Goal: Task Accomplishment & Management: Manage account settings

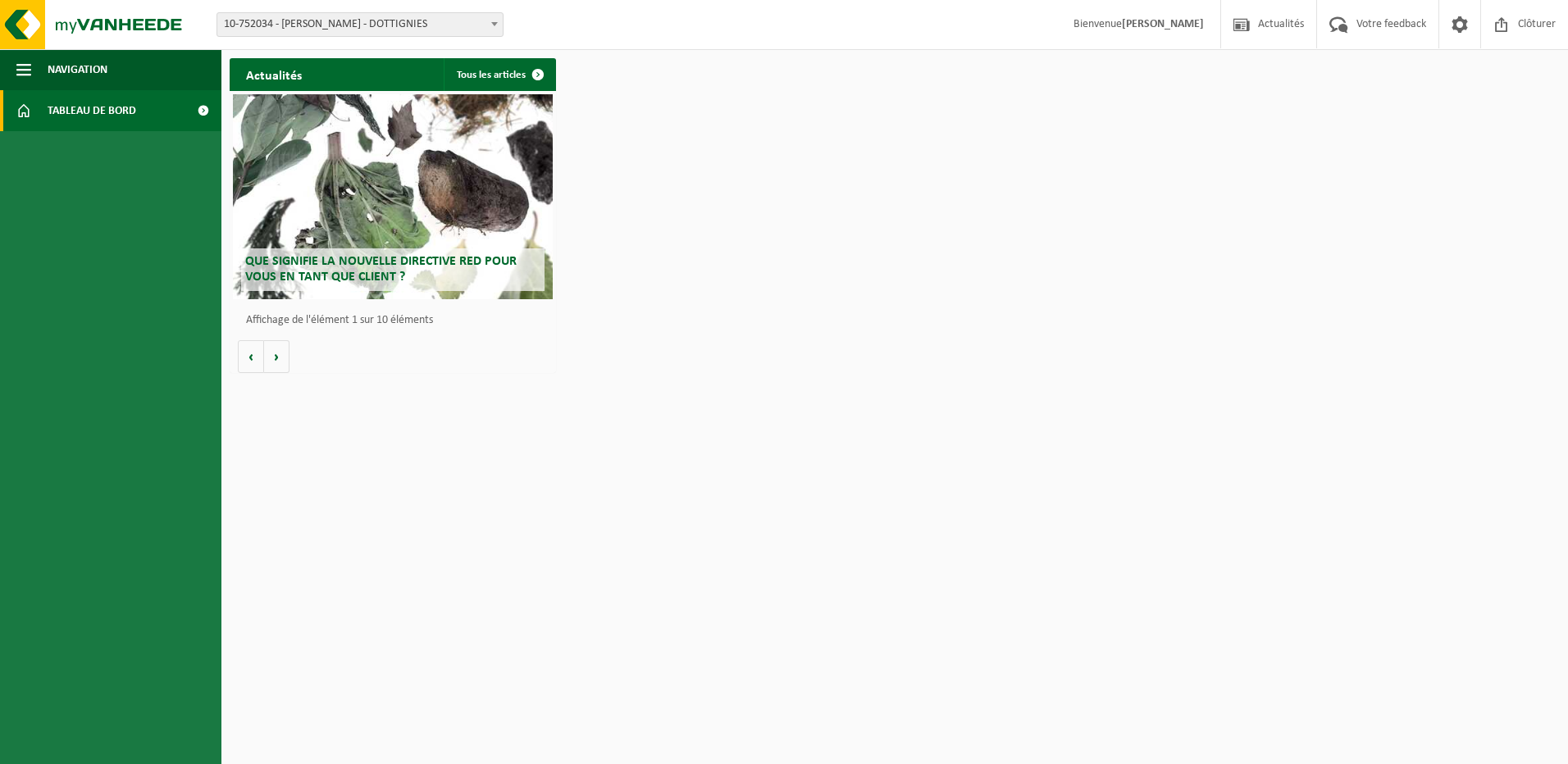
click at [109, 98] on span "Tableau de bord" at bounding box center [91, 111] width 89 height 41
click at [194, 114] on span at bounding box center [203, 111] width 37 height 41
click at [193, 115] on span at bounding box center [203, 111] width 37 height 41
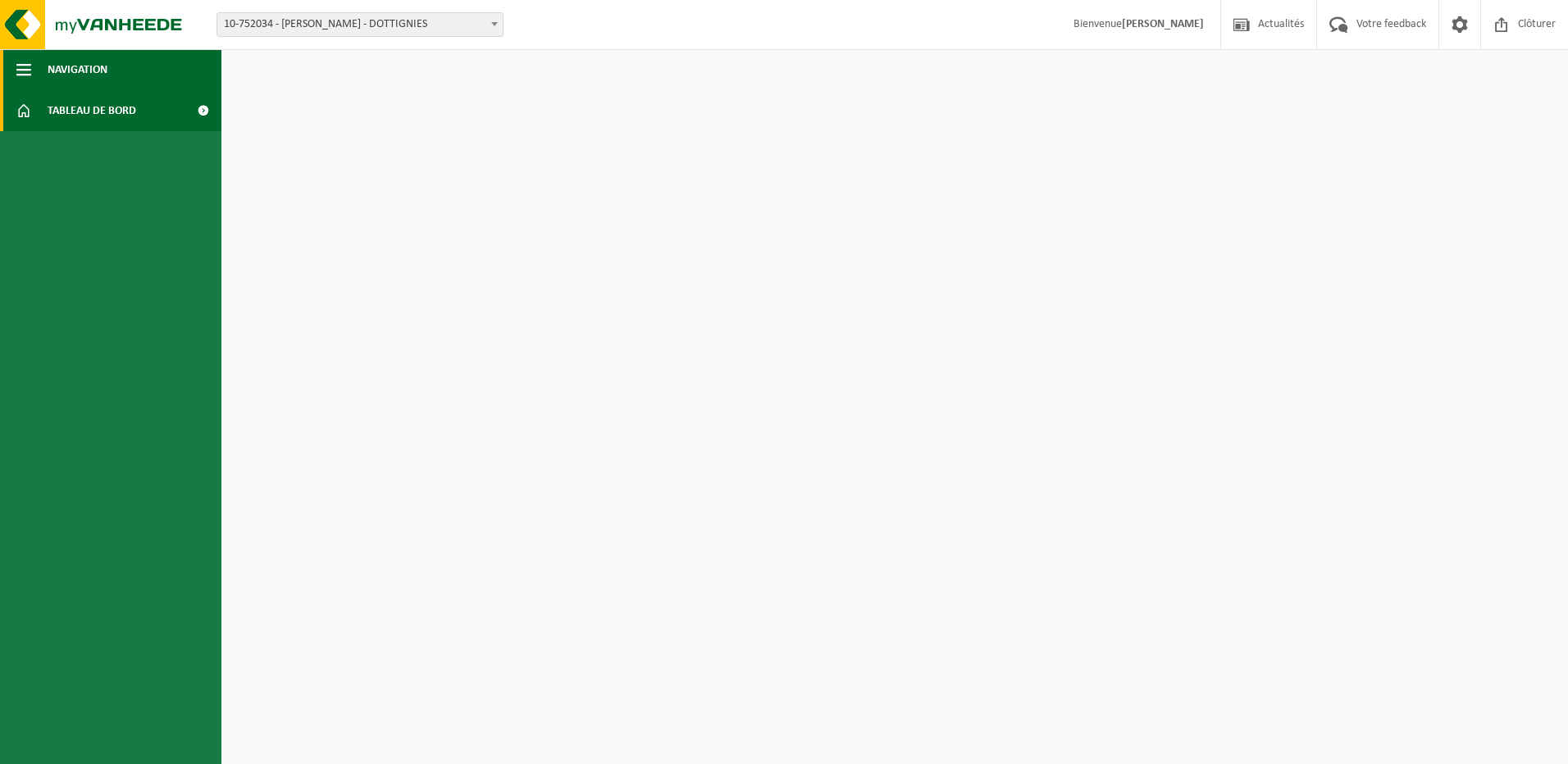
click at [93, 79] on span "Navigation" at bounding box center [77, 70] width 60 height 41
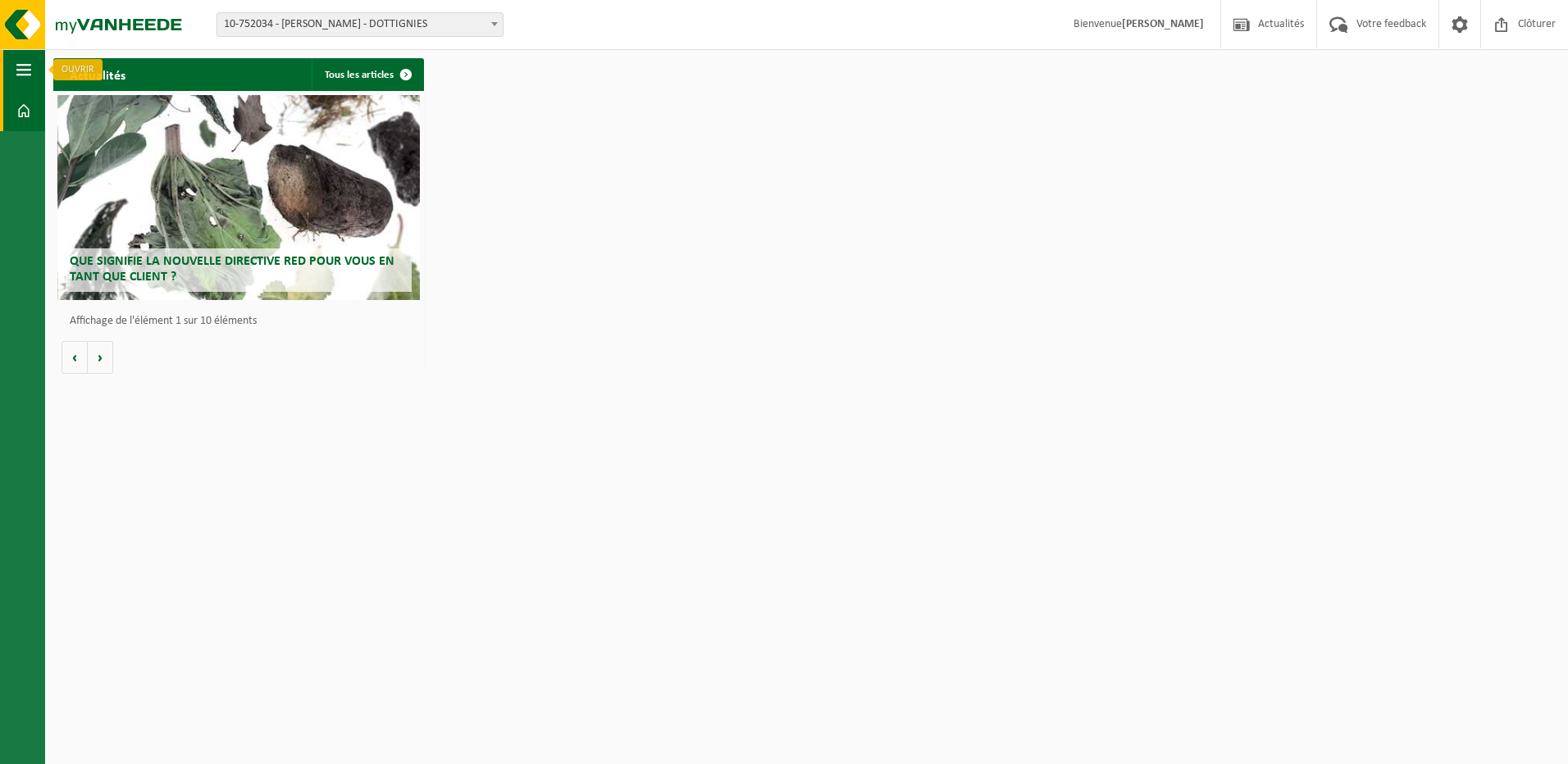
click at [33, 77] on button "Navigation" at bounding box center [22, 70] width 45 height 41
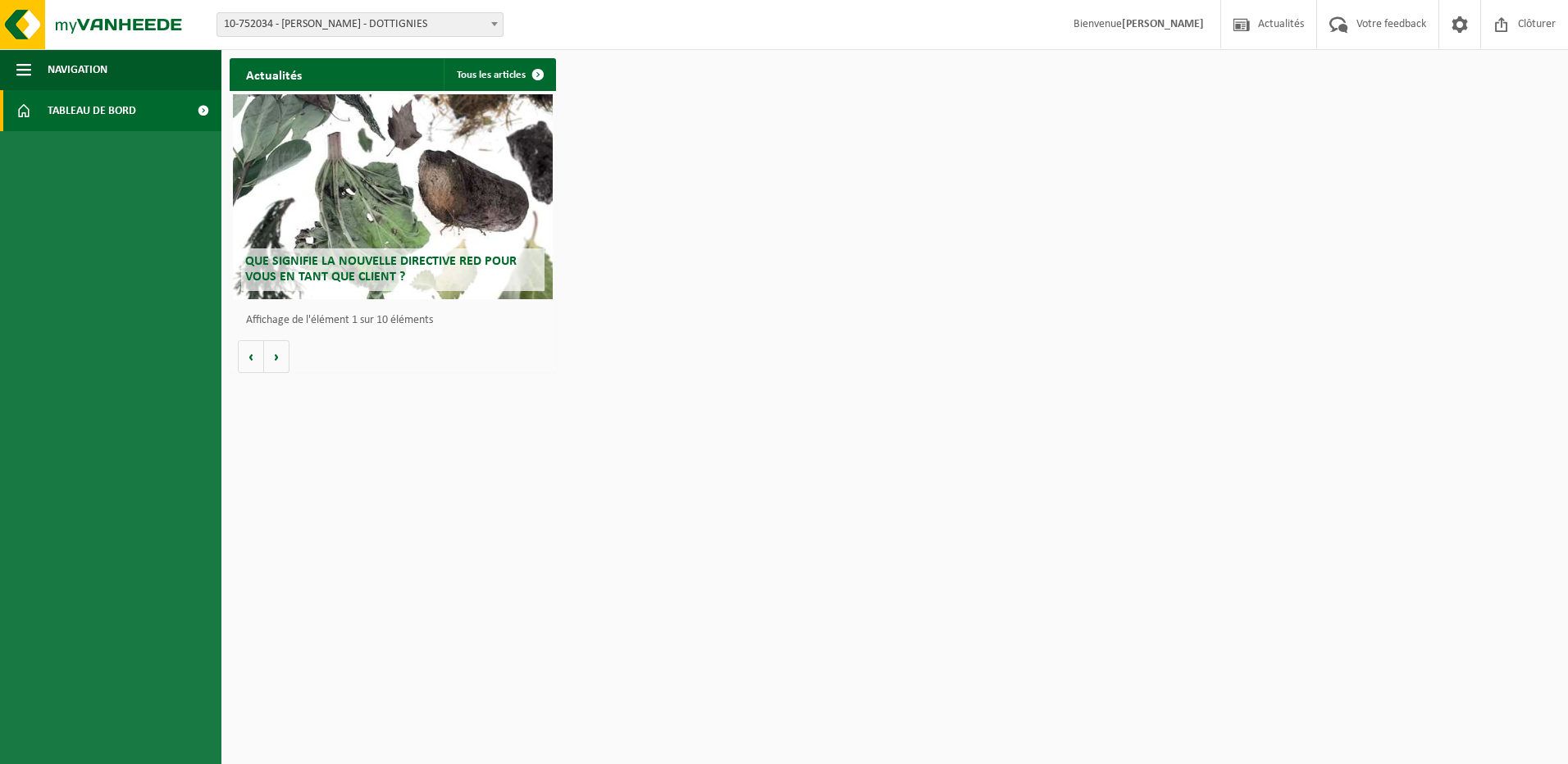
click at [301, 82] on h2 "Actualités" at bounding box center [273, 74] width 89 height 32
click at [392, 20] on span "10-752034 - [PERSON_NAME] - DOTTIGNIES" at bounding box center [360, 24] width 286 height 23
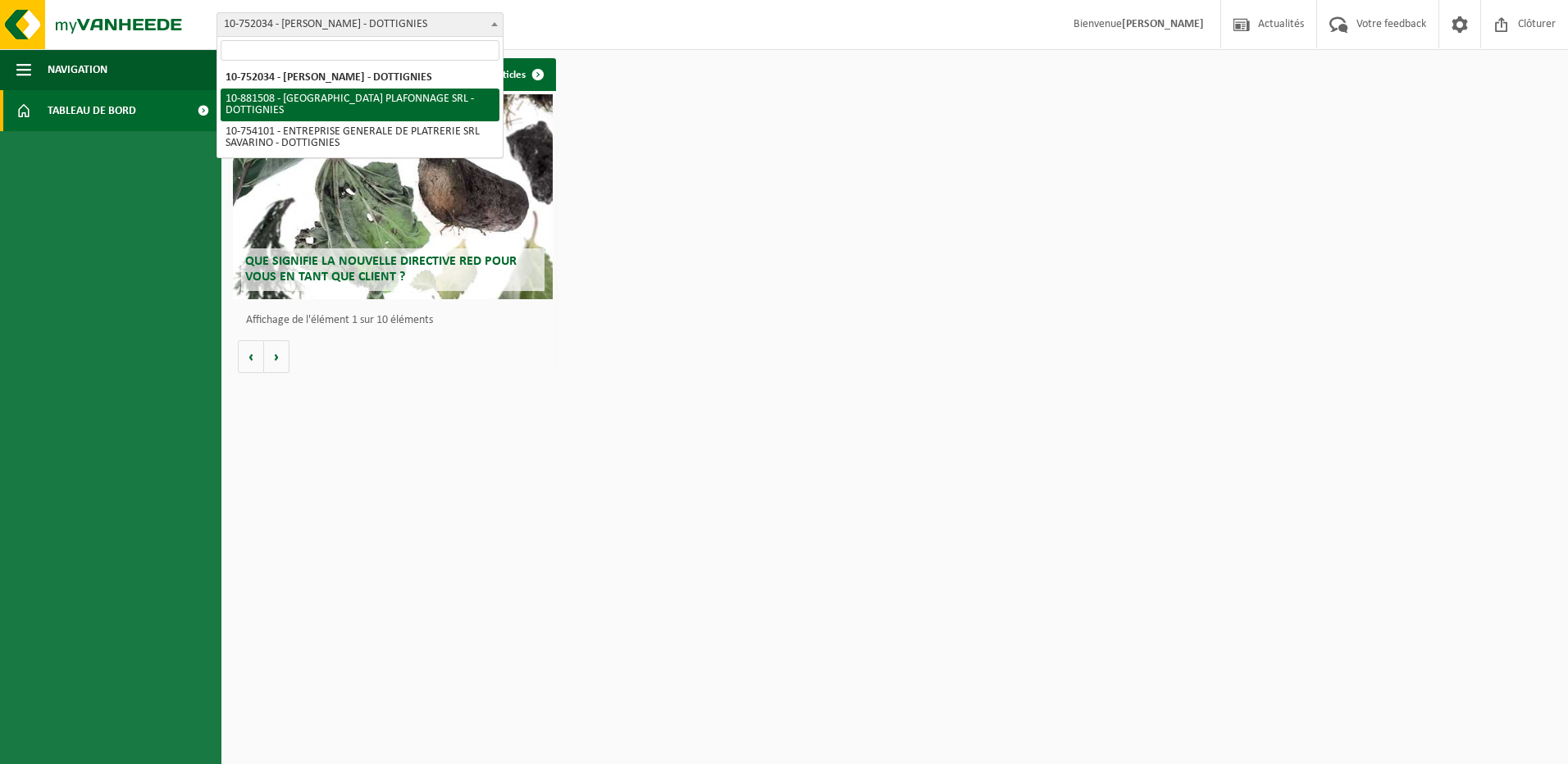
select select "110556"
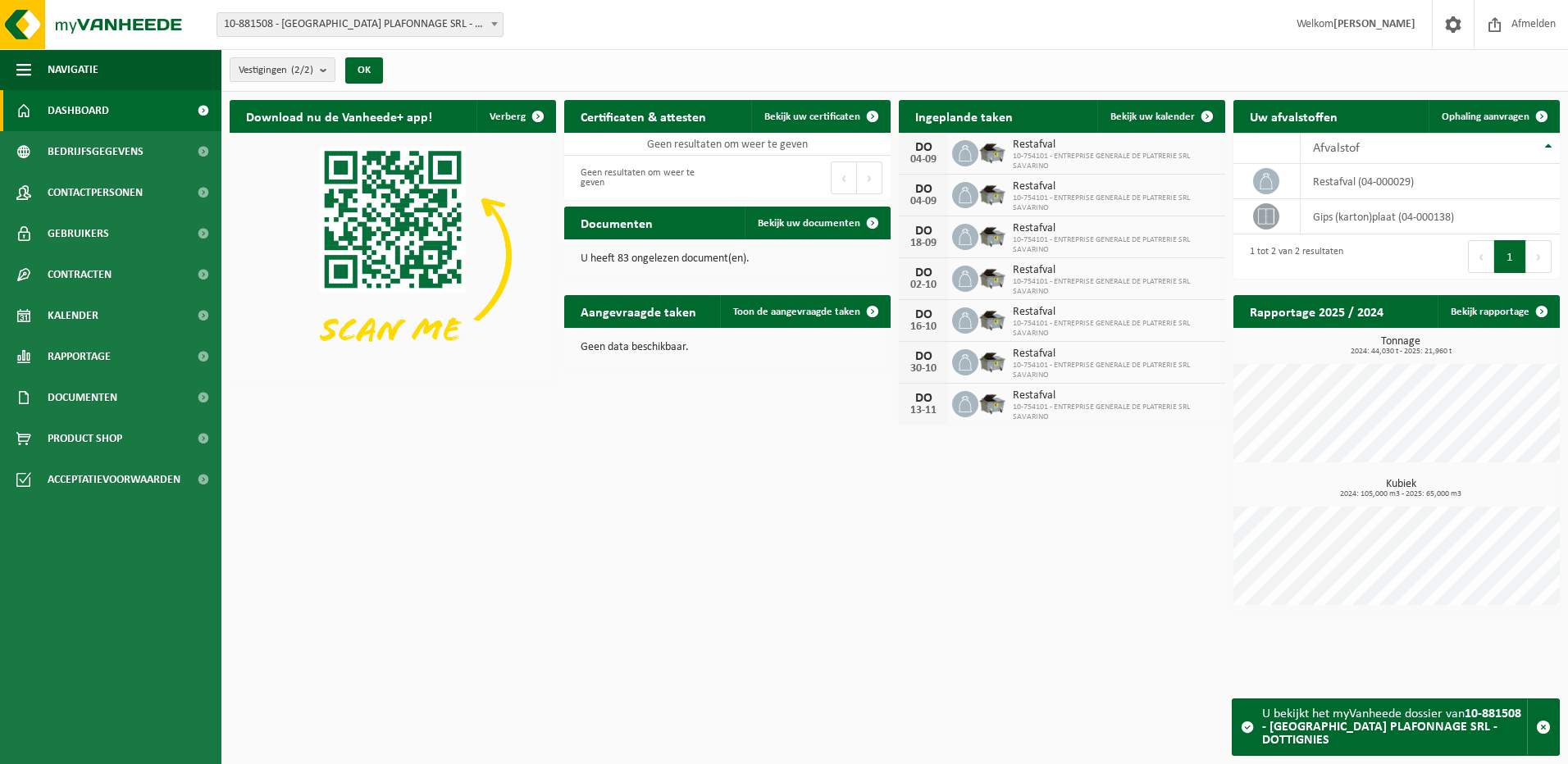
click at [1081, 166] on span "10-754101 - ENTREPRISE GENERALE DE PLATRERIE SRL SAVARINO" at bounding box center [1114, 161] width 204 height 20
click at [1085, 193] on span "10-754101 - ENTREPRISE GENERALE DE PLATRERIE SRL SAVARINO" at bounding box center [1114, 202] width 204 height 20
click at [1427, 738] on strong "10-881508 - [GEOGRAPHIC_DATA] PLAFONNAGE SRL - DOTTIGNIES" at bounding box center [1392, 727] width 259 height 39
click at [1452, 30] on span at bounding box center [1453, 24] width 24 height 49
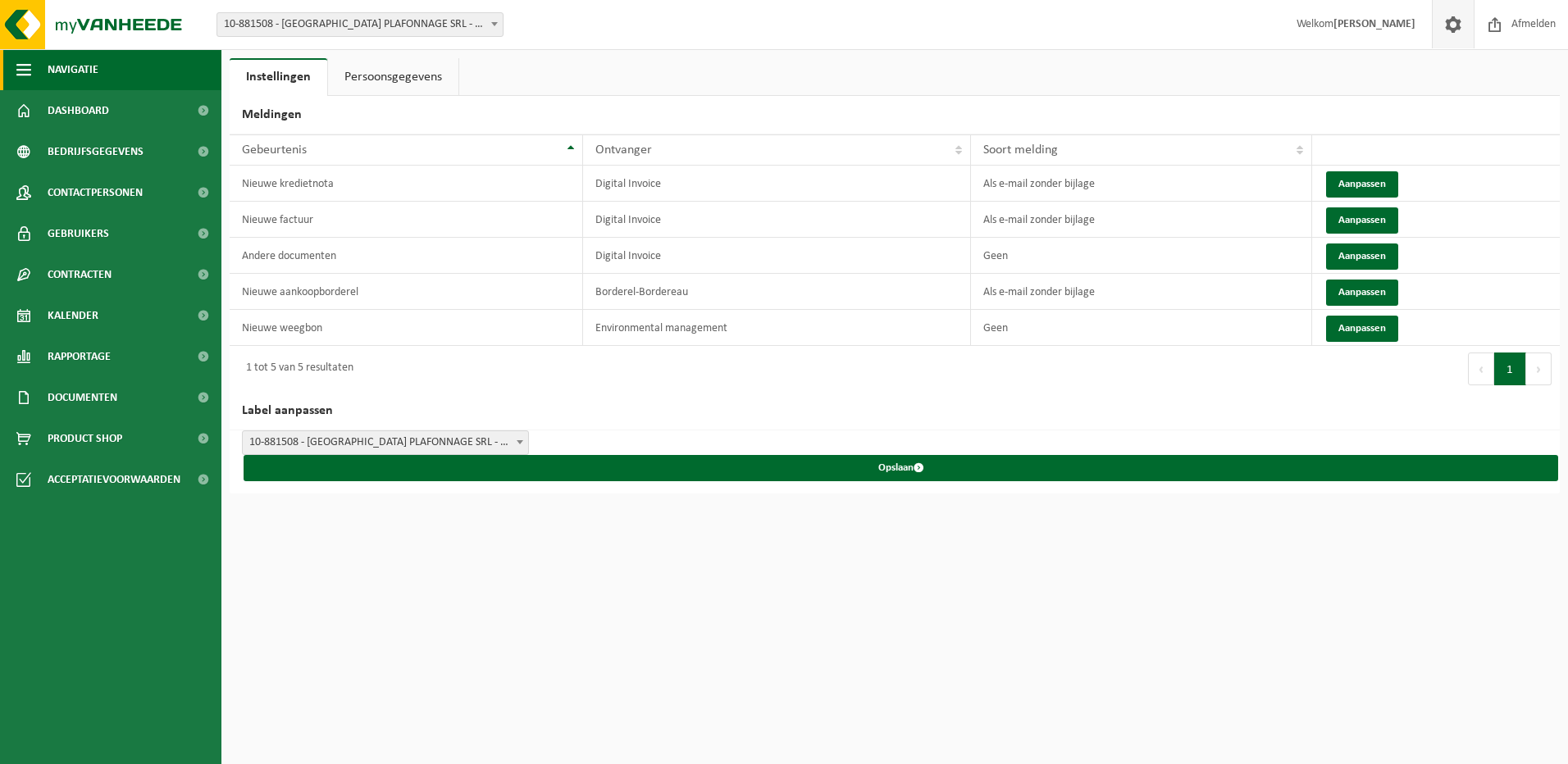
click at [30, 65] on span "button" at bounding box center [24, 70] width 15 height 41
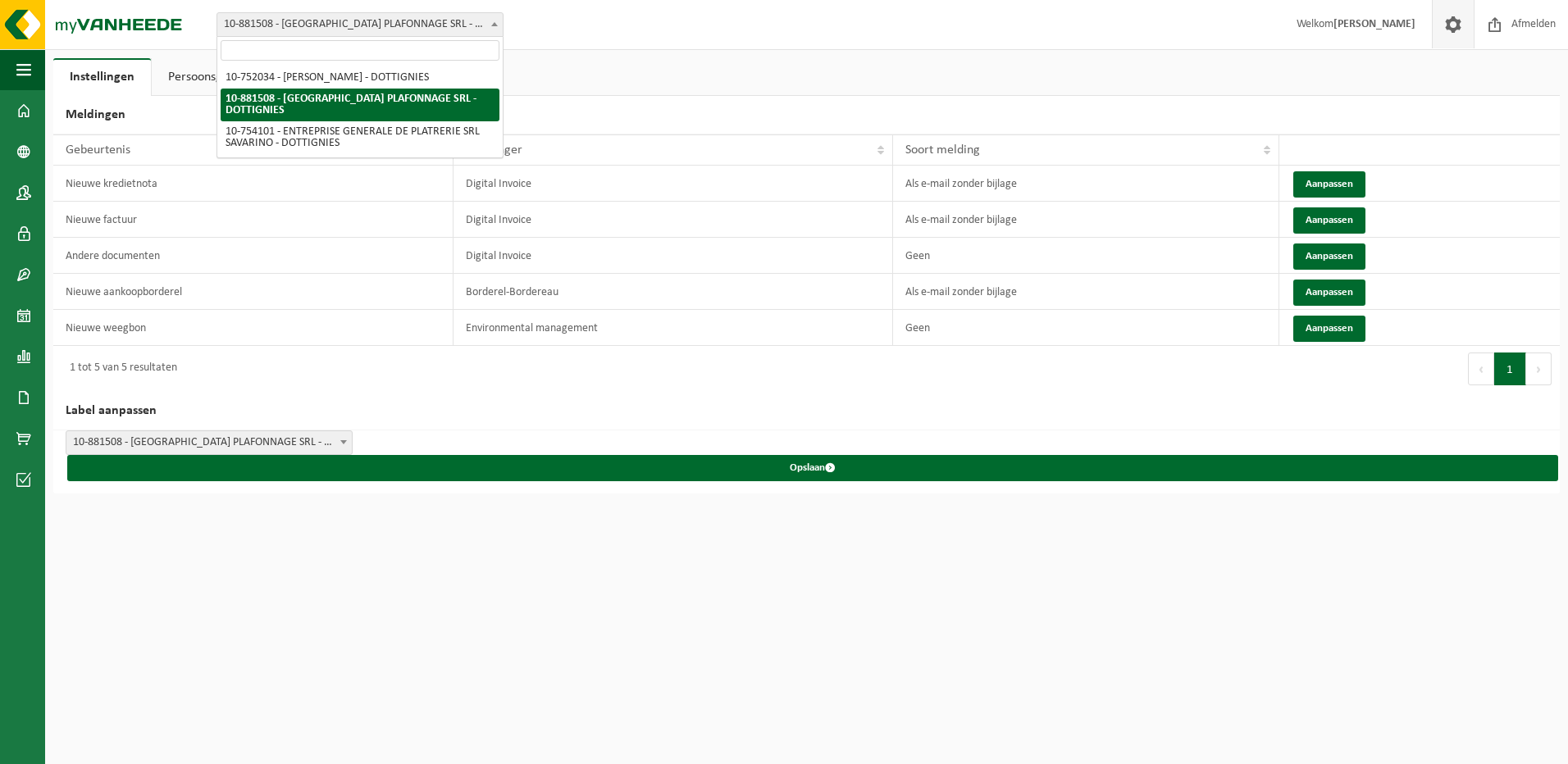
click at [366, 24] on span "10-881508 - [GEOGRAPHIC_DATA] PLAFONNAGE SRL - DOTTIGNIES" at bounding box center [360, 24] width 286 height 23
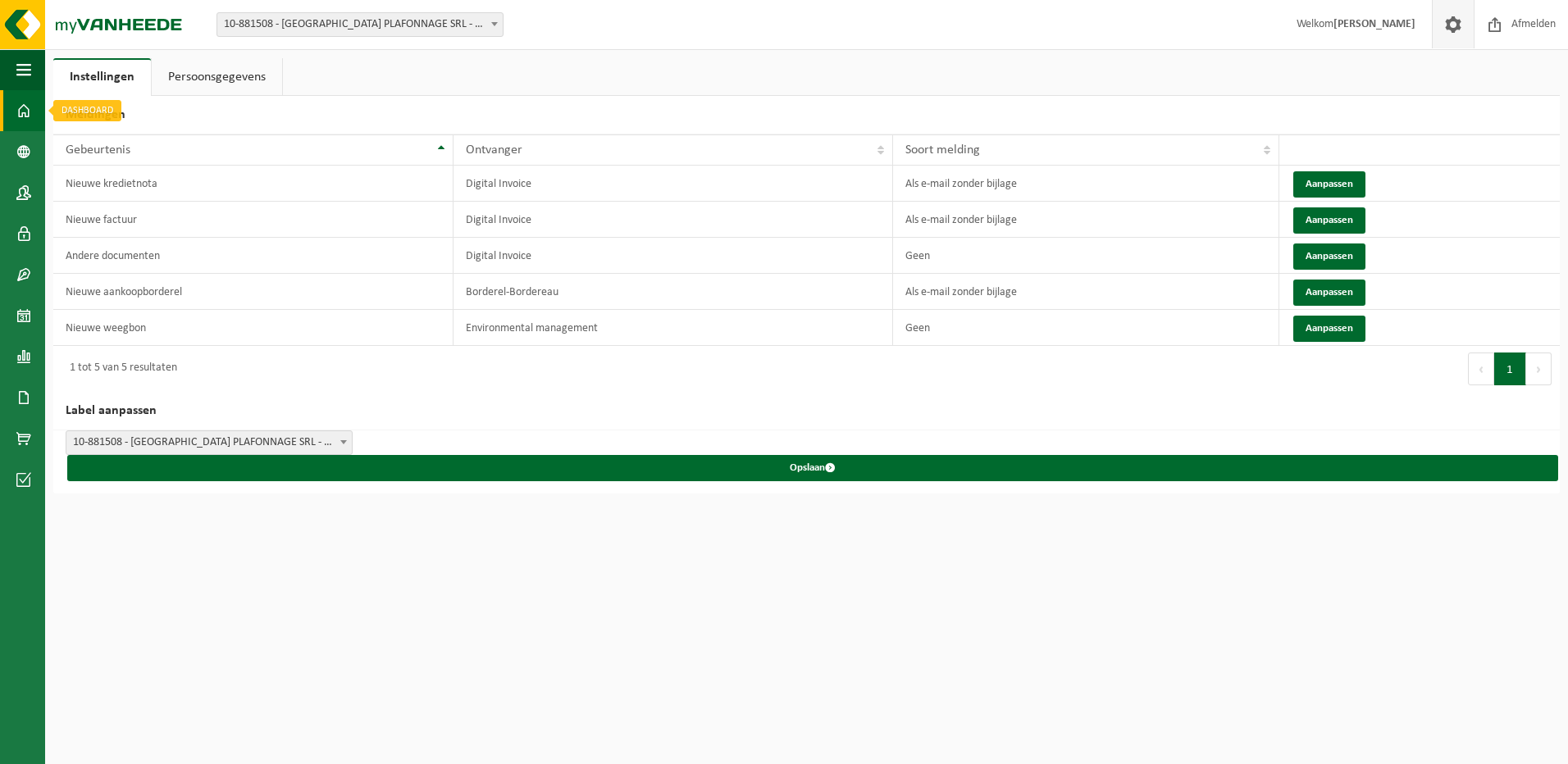
click at [20, 110] on span at bounding box center [24, 111] width 15 height 41
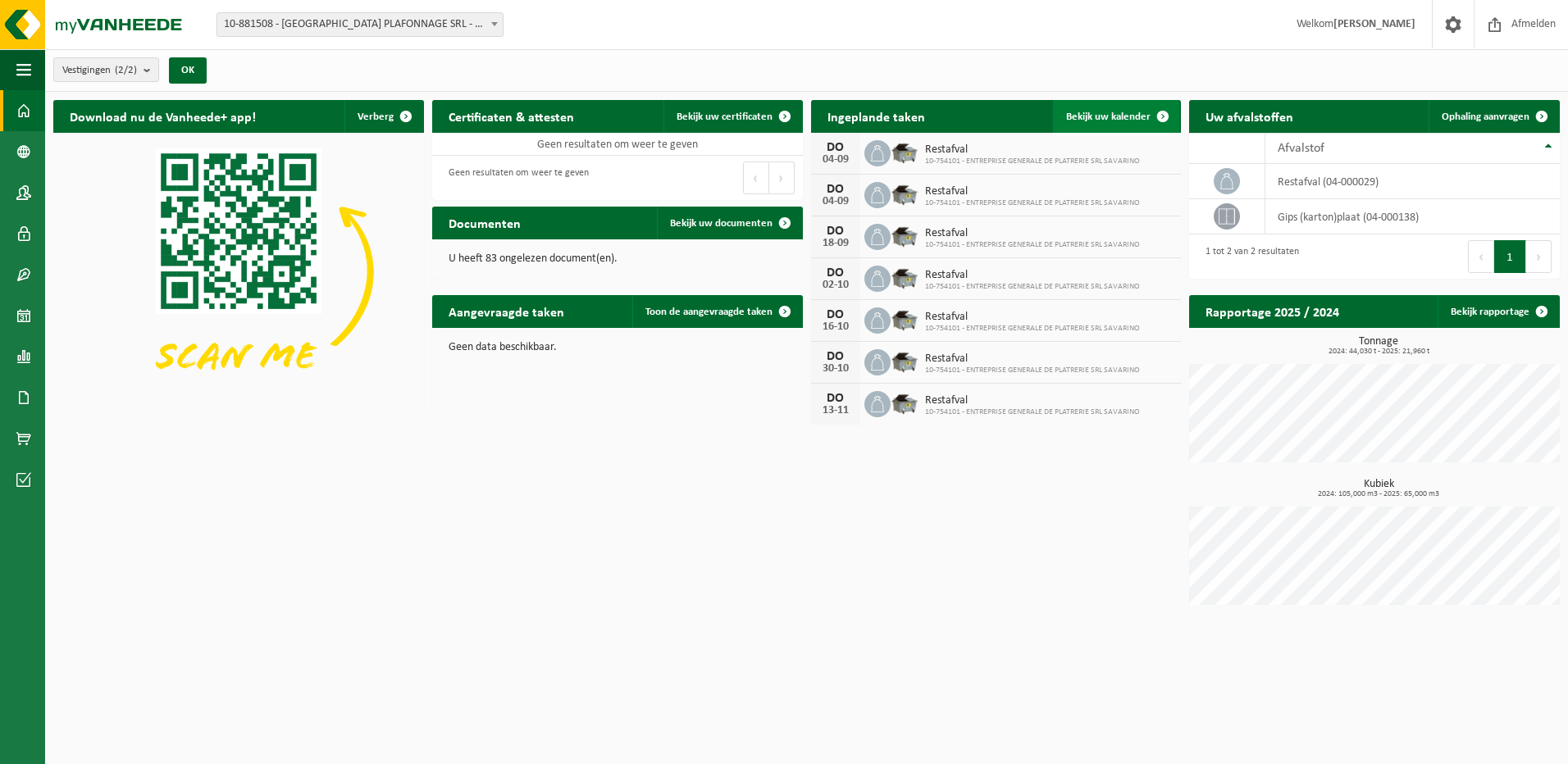
click at [1114, 114] on span "Bekijk uw kalender" at bounding box center [1108, 116] width 84 height 10
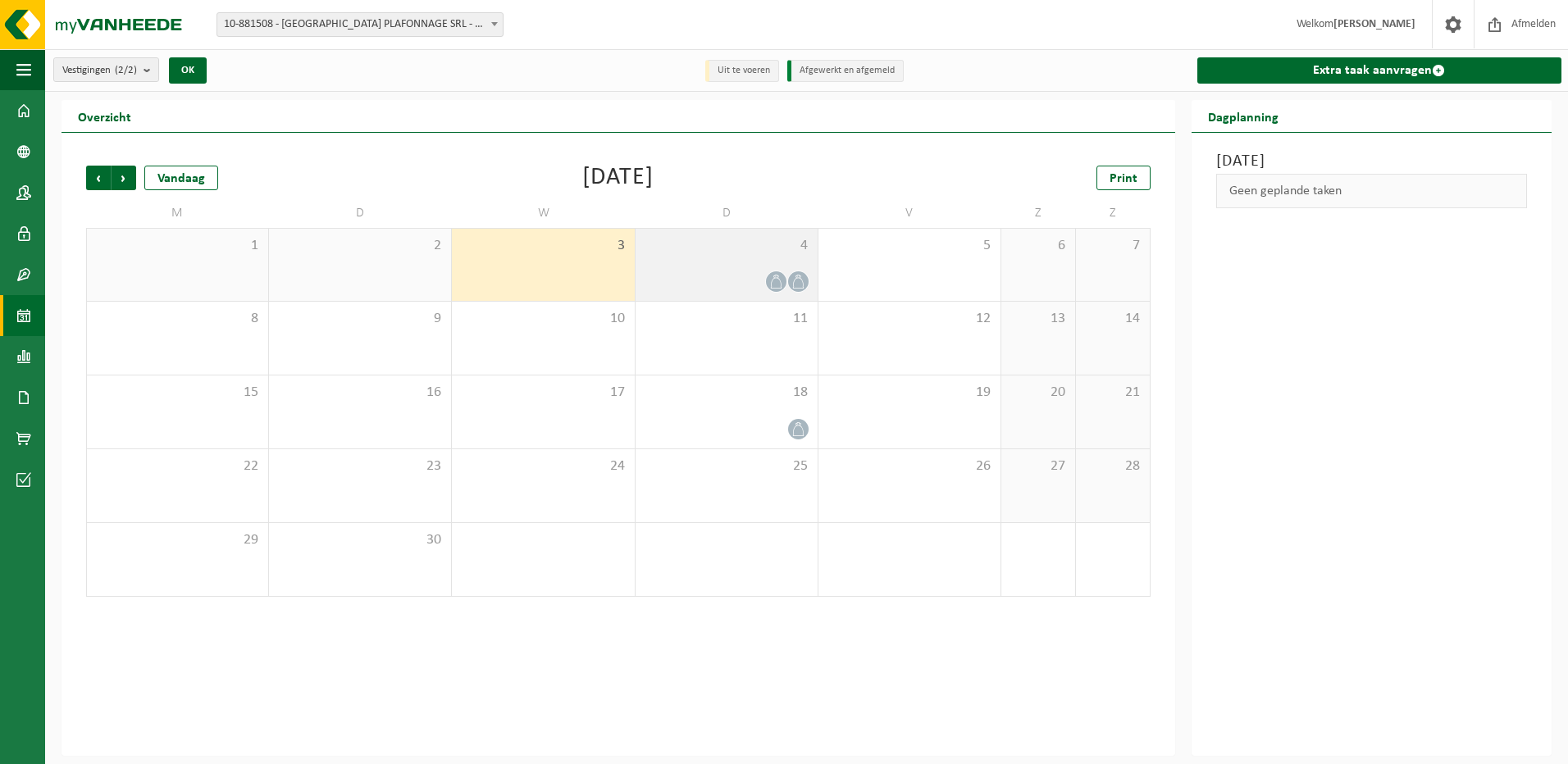
click at [789, 285] on span at bounding box center [798, 282] width 21 height 21
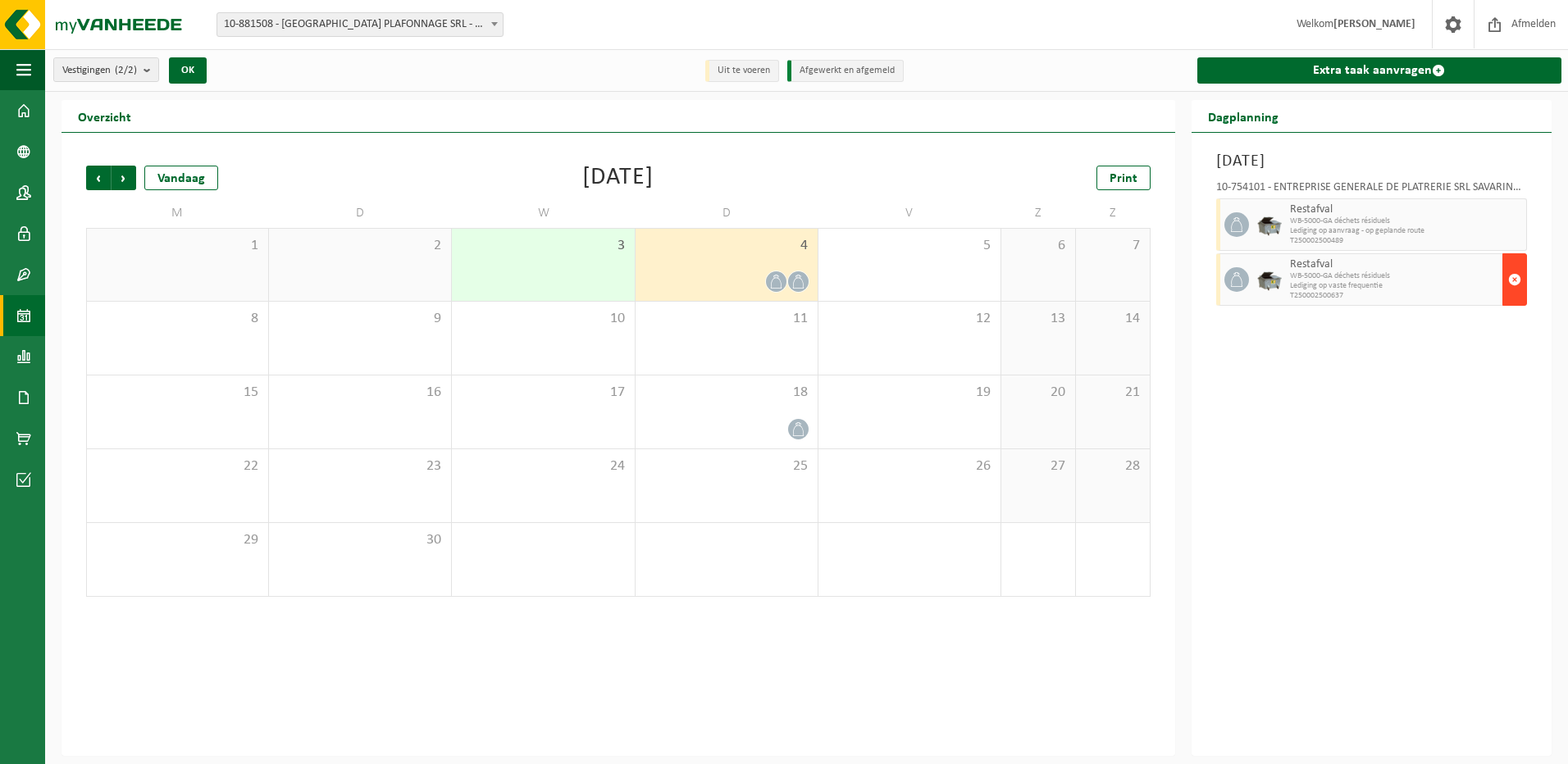
click at [1518, 295] on button "button" at bounding box center [1514, 279] width 24 height 52
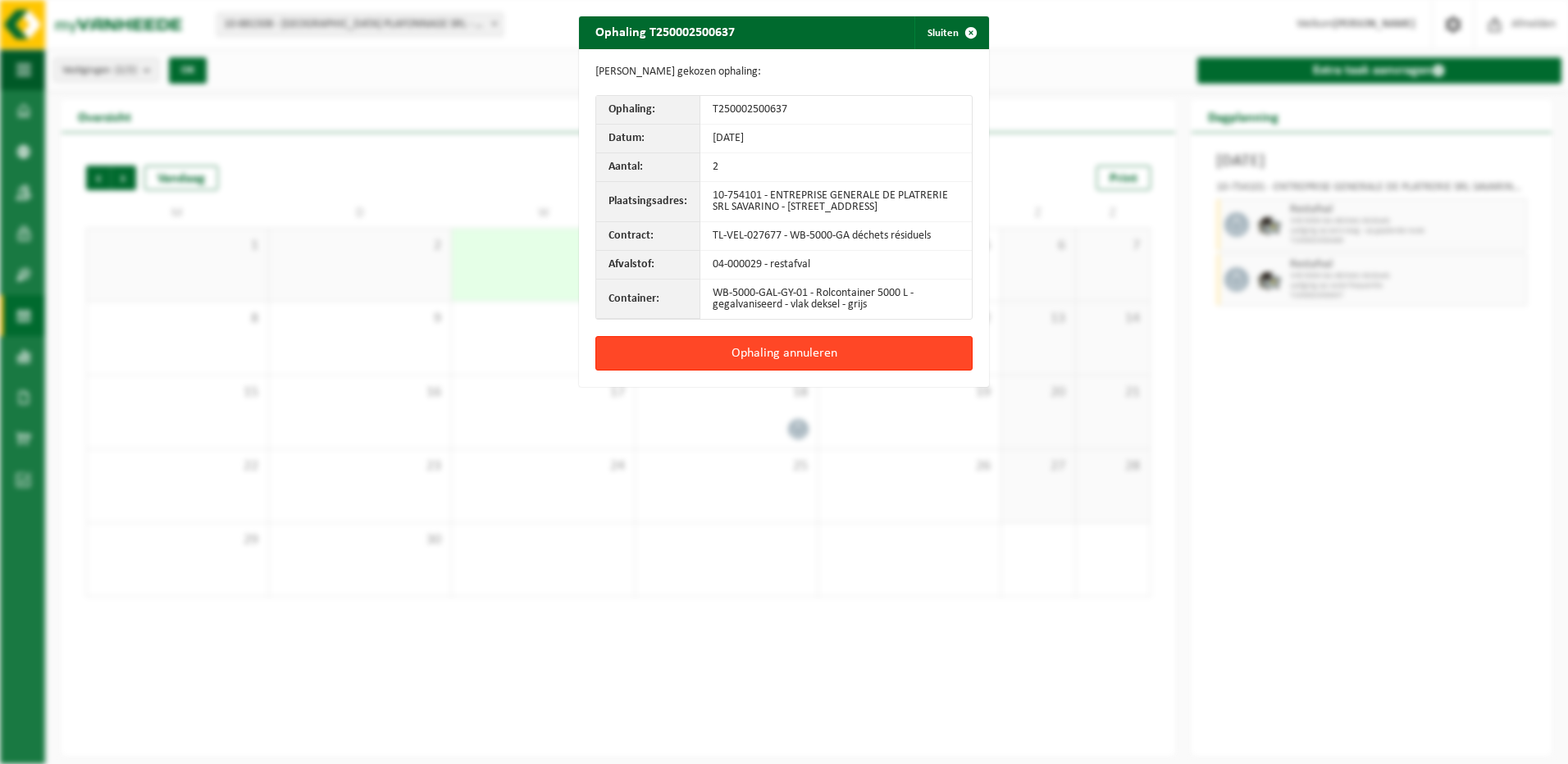
click at [783, 361] on button "Ophaling annuleren" at bounding box center [784, 353] width 377 height 35
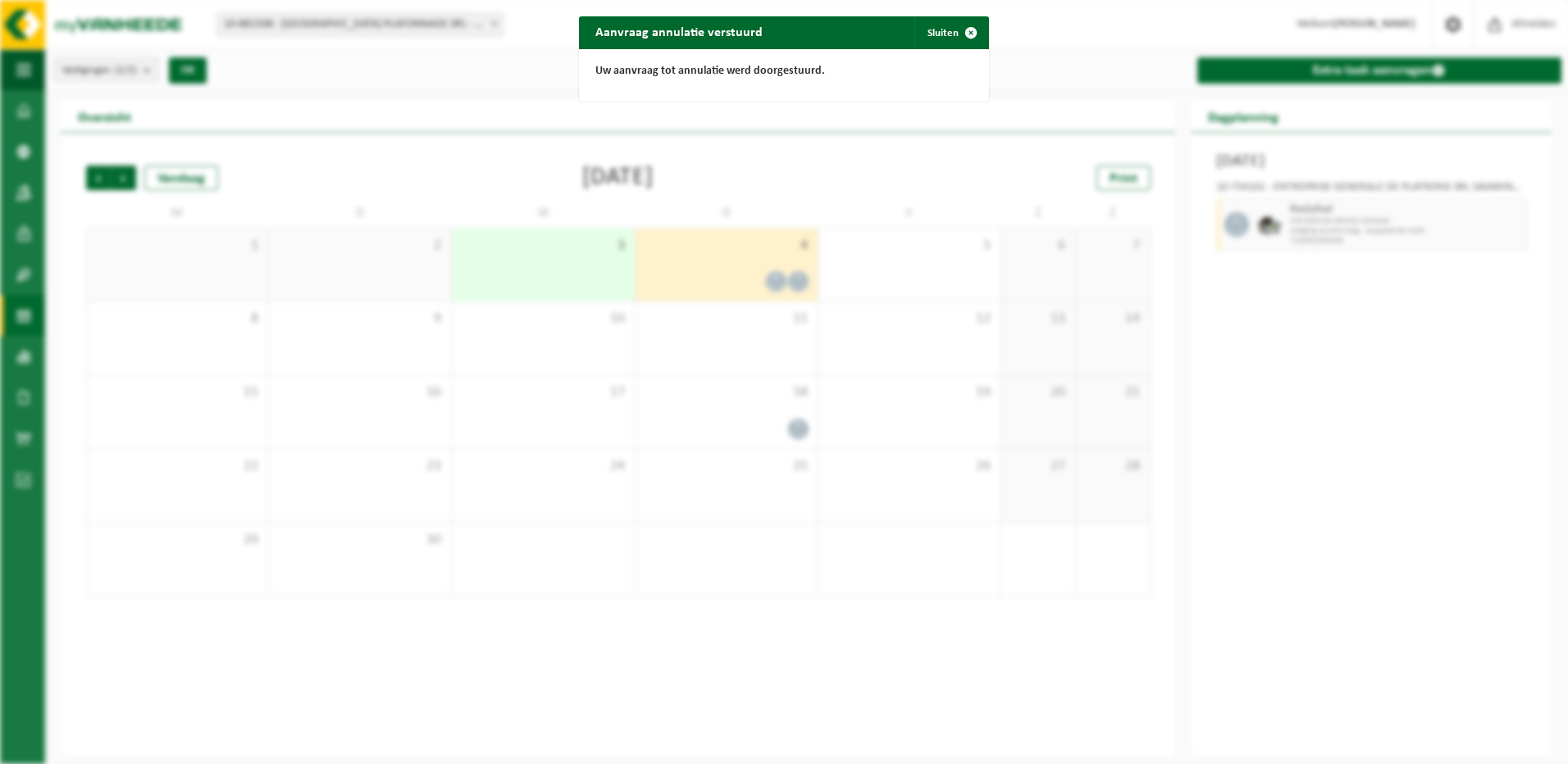
click at [1404, 232] on div "Aanvraag annulatie verstuurd Sluiten Uw aanvraag tot annulatie werd doorgestuur…" at bounding box center [784, 382] width 1568 height 764
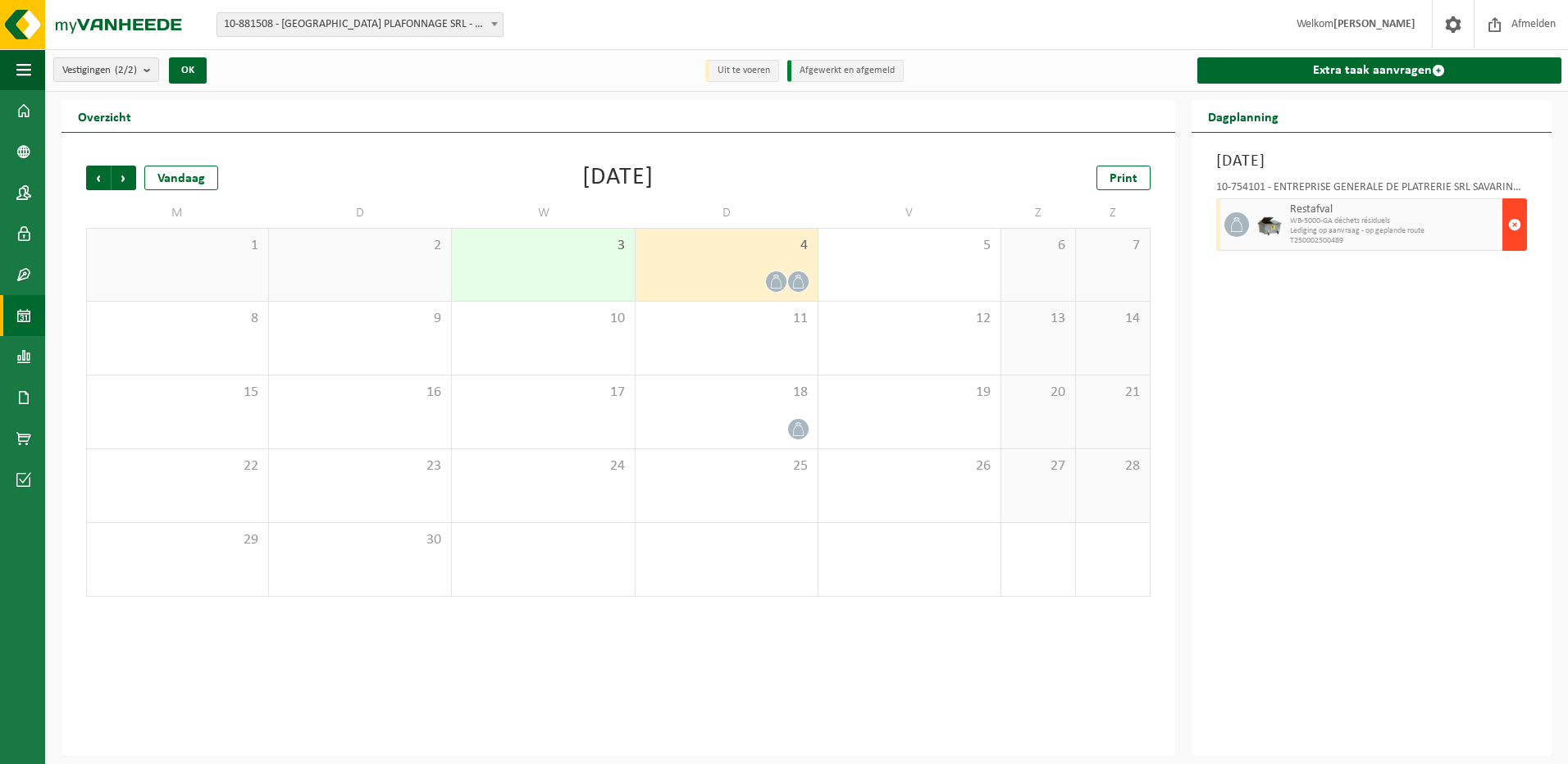
click at [1510, 221] on span "button" at bounding box center [1515, 224] width 13 height 33
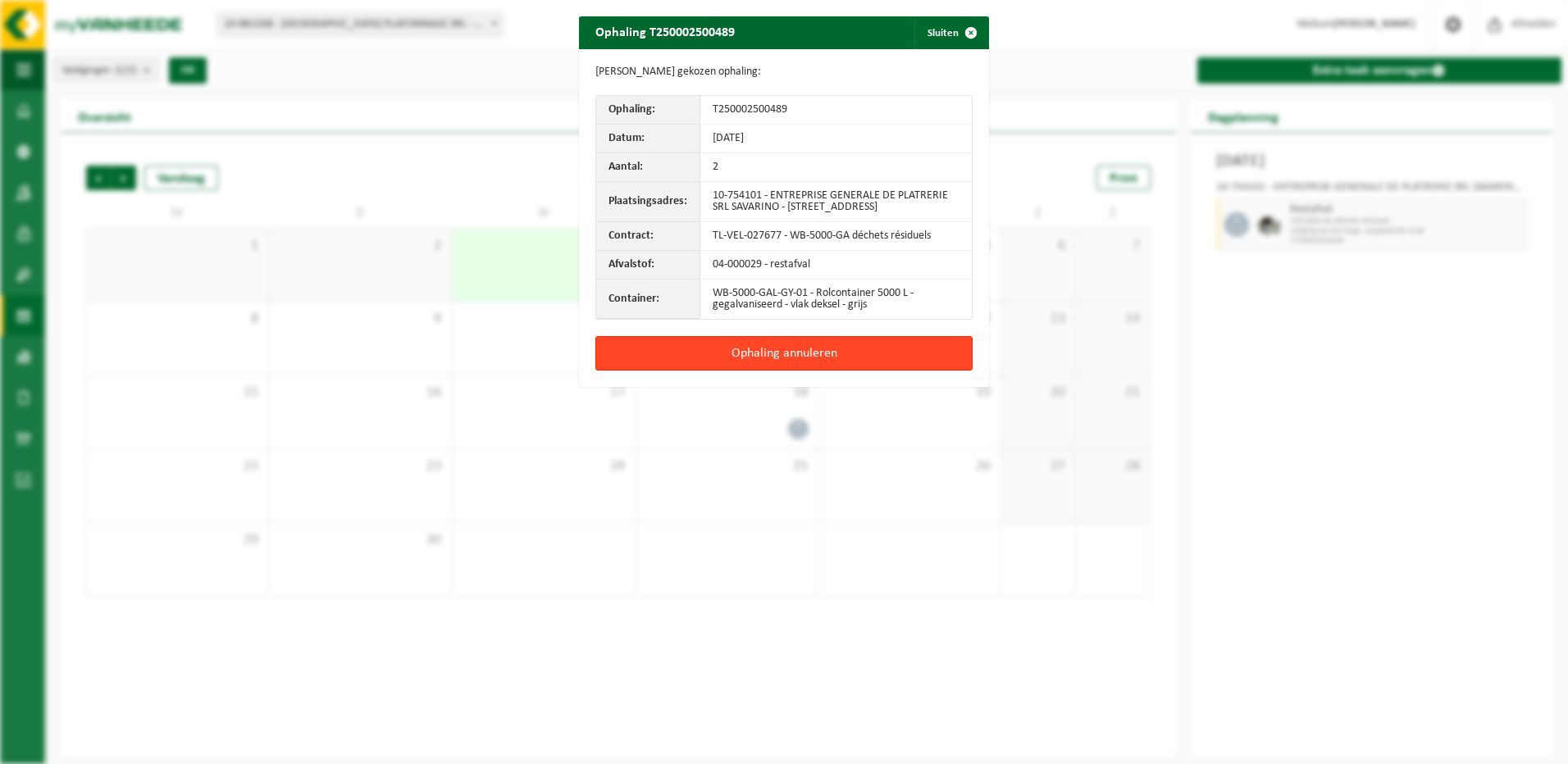
click at [739, 368] on button "Ophaling annuleren" at bounding box center [784, 353] width 377 height 35
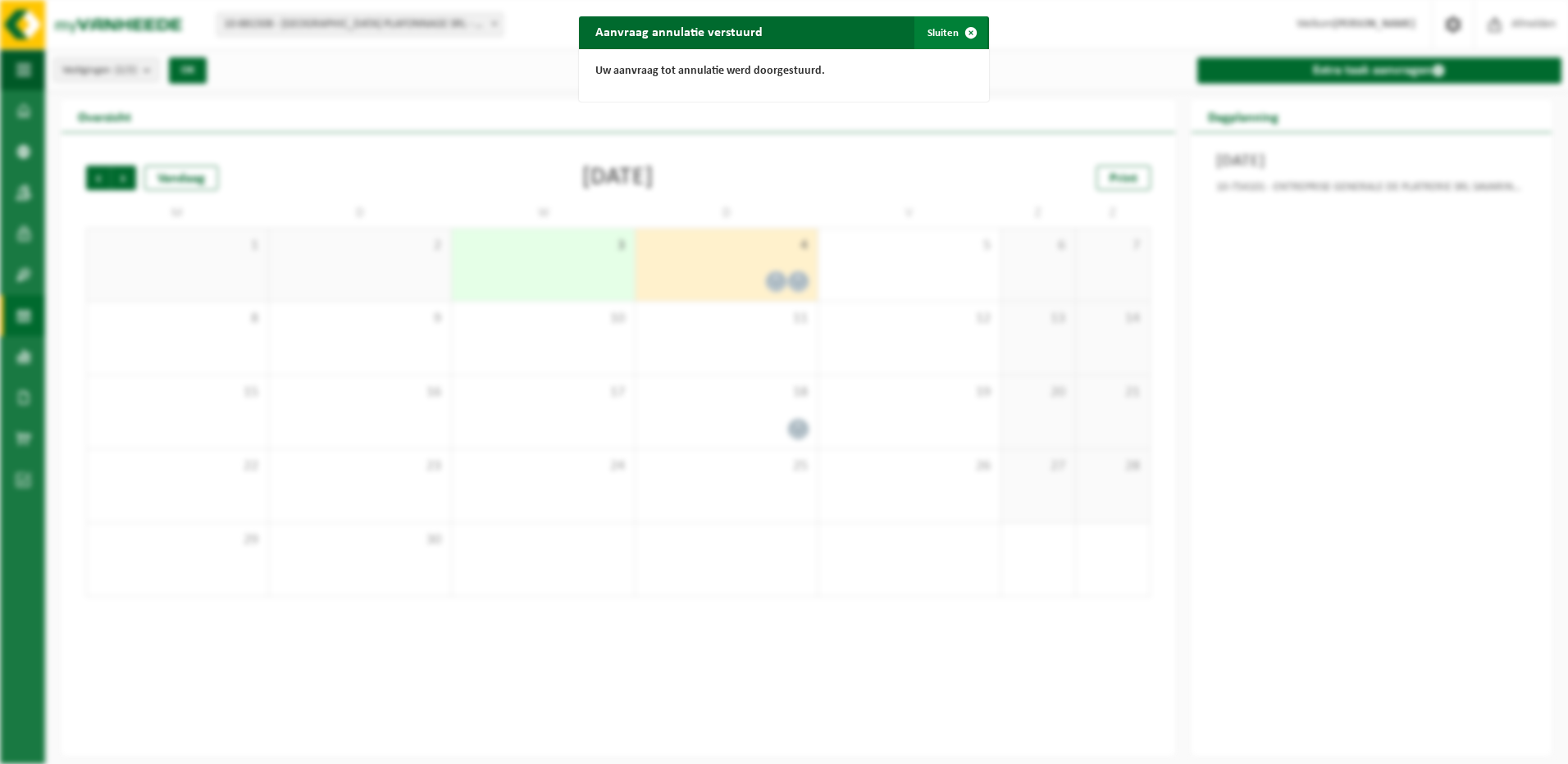
click at [972, 33] on span "button" at bounding box center [971, 33] width 33 height 33
